Goal: Information Seeking & Learning: Check status

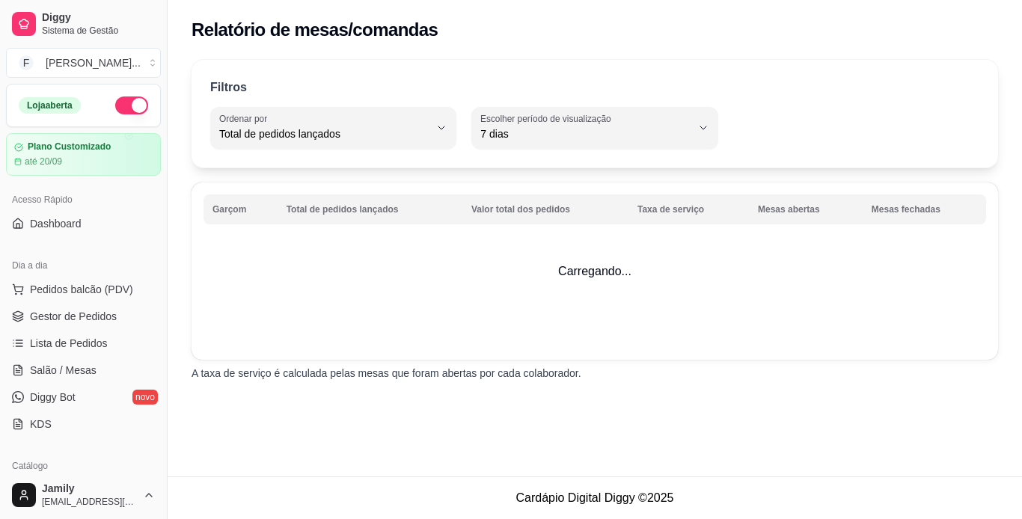
select select "TOTAL_OF_ORDERS"
select select "7"
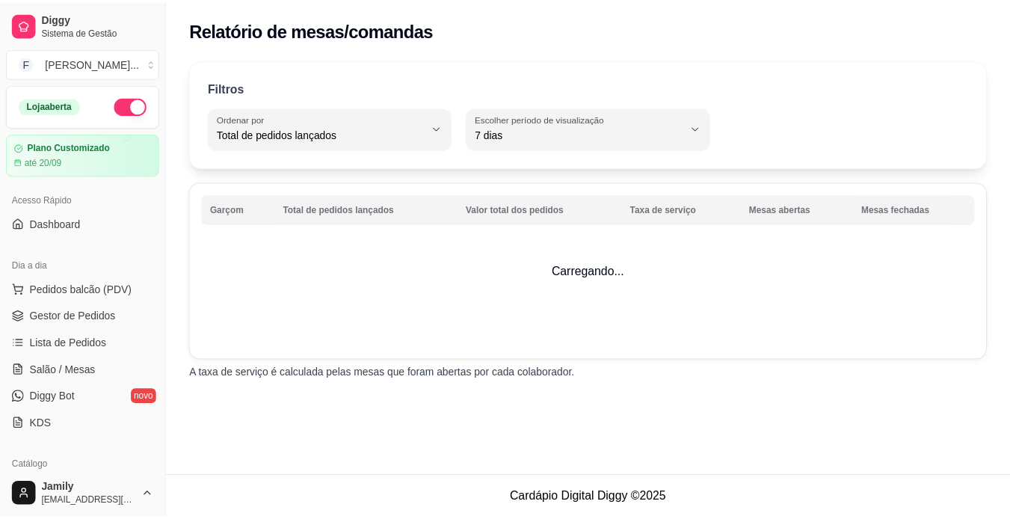
scroll to position [374, 0]
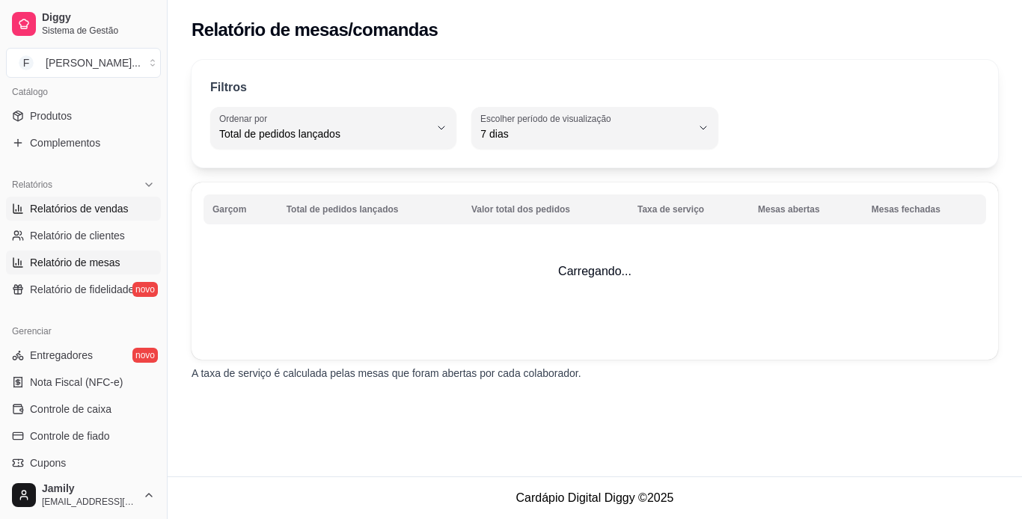
click at [79, 209] on span "Relatórios de vendas" at bounding box center [79, 208] width 99 height 15
select select "ALL"
select select "0"
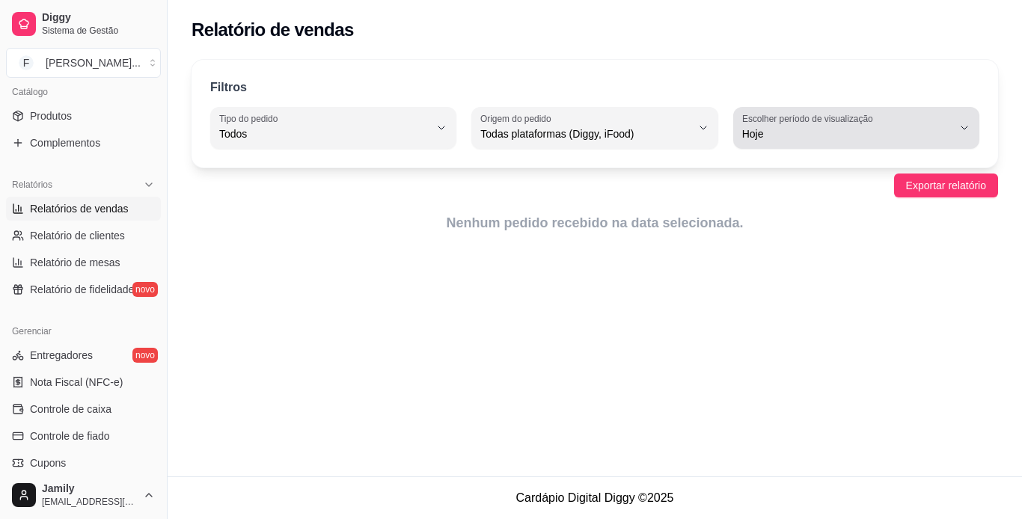
click at [940, 136] on span "Hoje" at bounding box center [847, 133] width 210 height 15
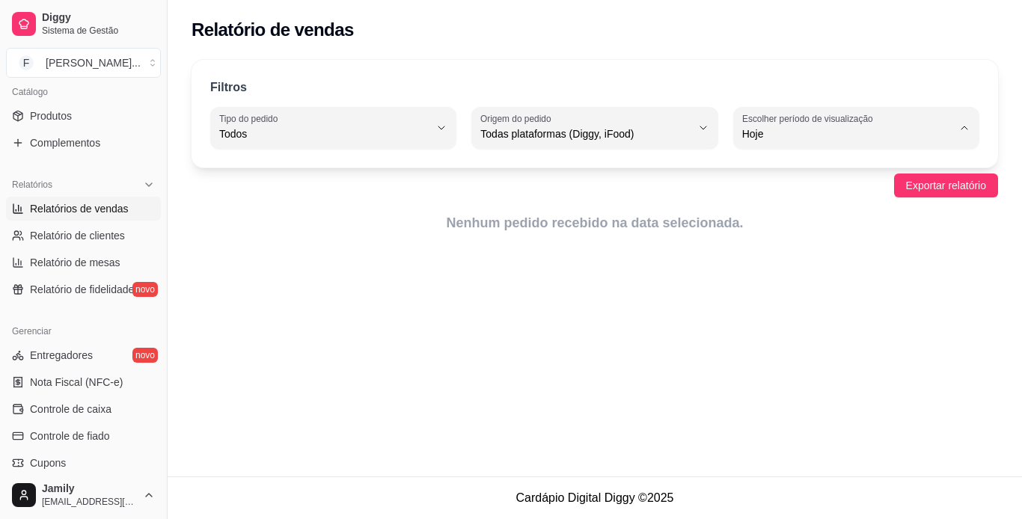
click at [895, 194] on span "Ontem" at bounding box center [848, 194] width 199 height 14
type input "1"
select select "1"
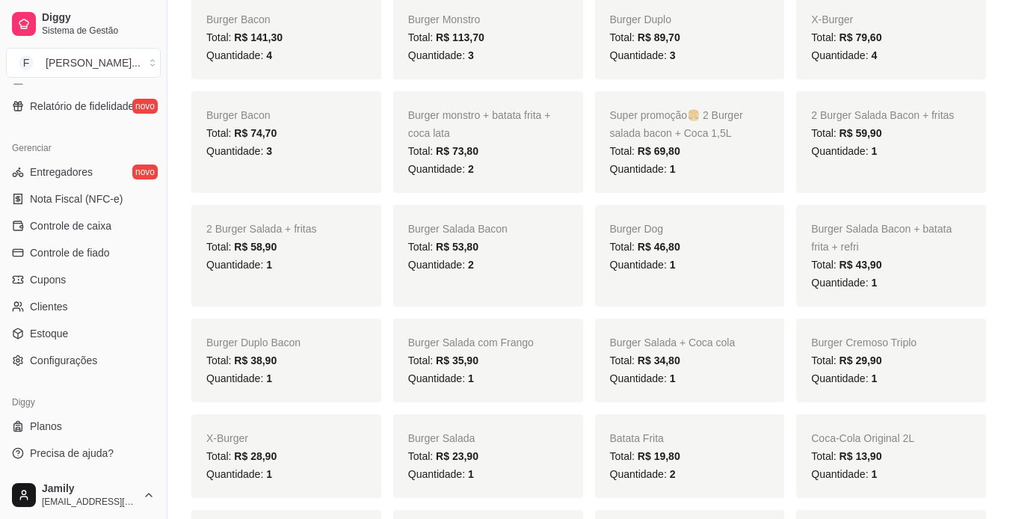
scroll to position [523, 0]
